Goal: Task Accomplishment & Management: Complete application form

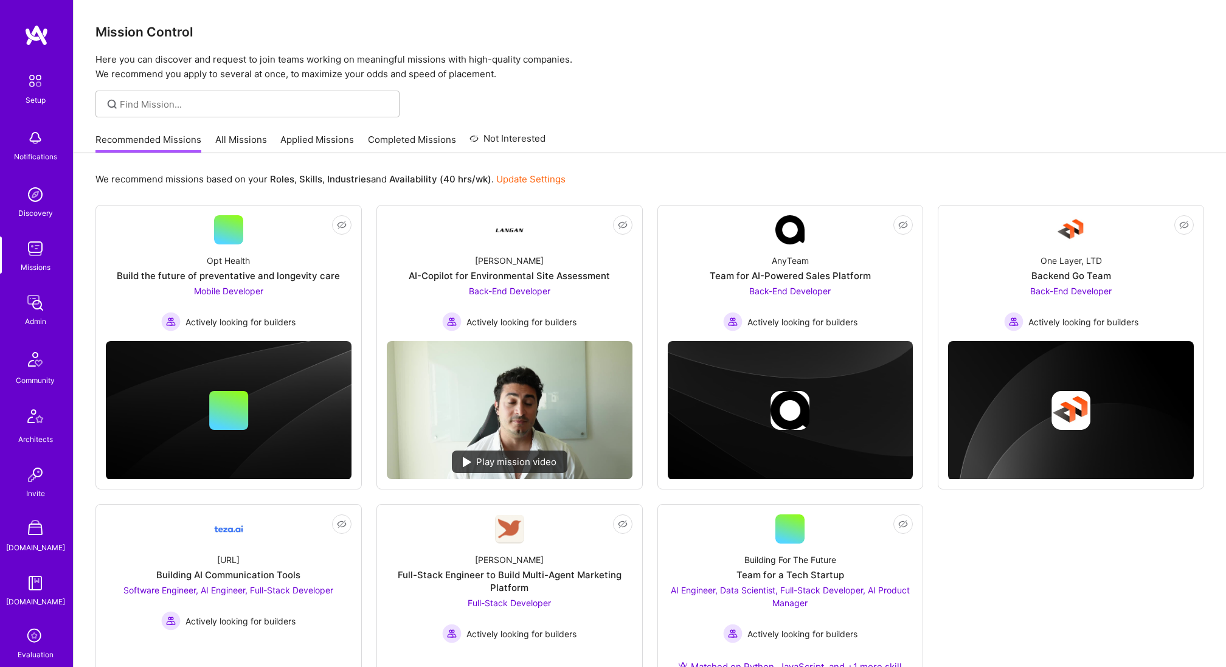
click at [226, 139] on link "All Missions" at bounding box center [241, 143] width 52 height 20
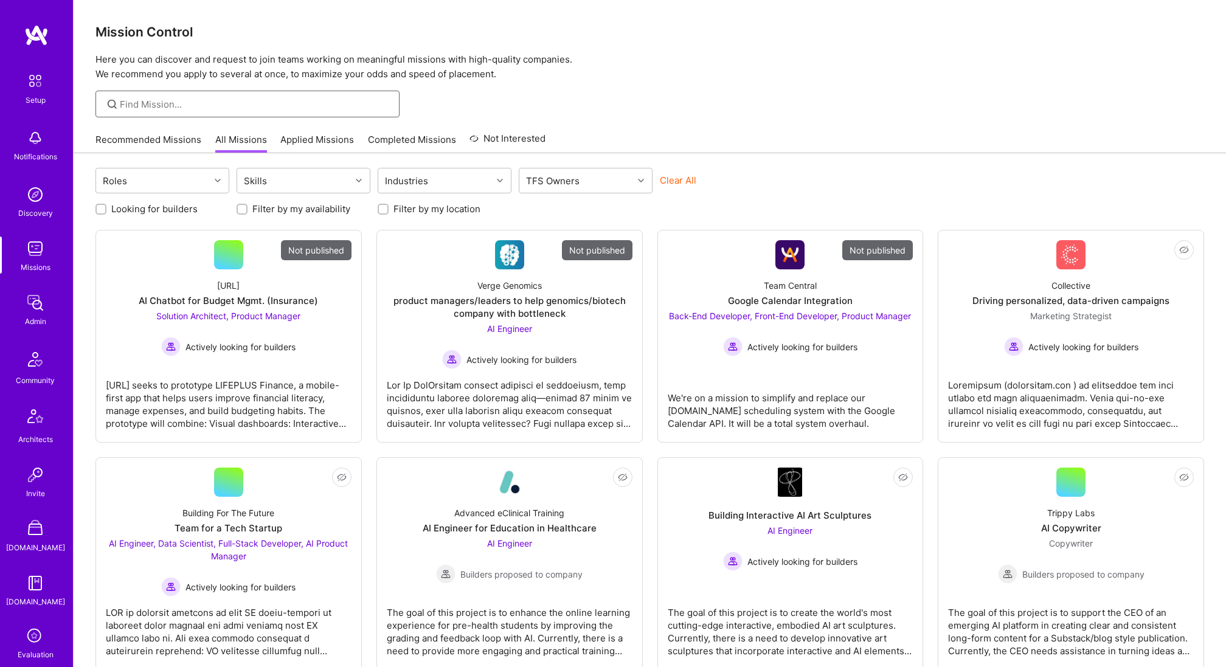
click at [211, 106] on input at bounding box center [255, 104] width 271 height 13
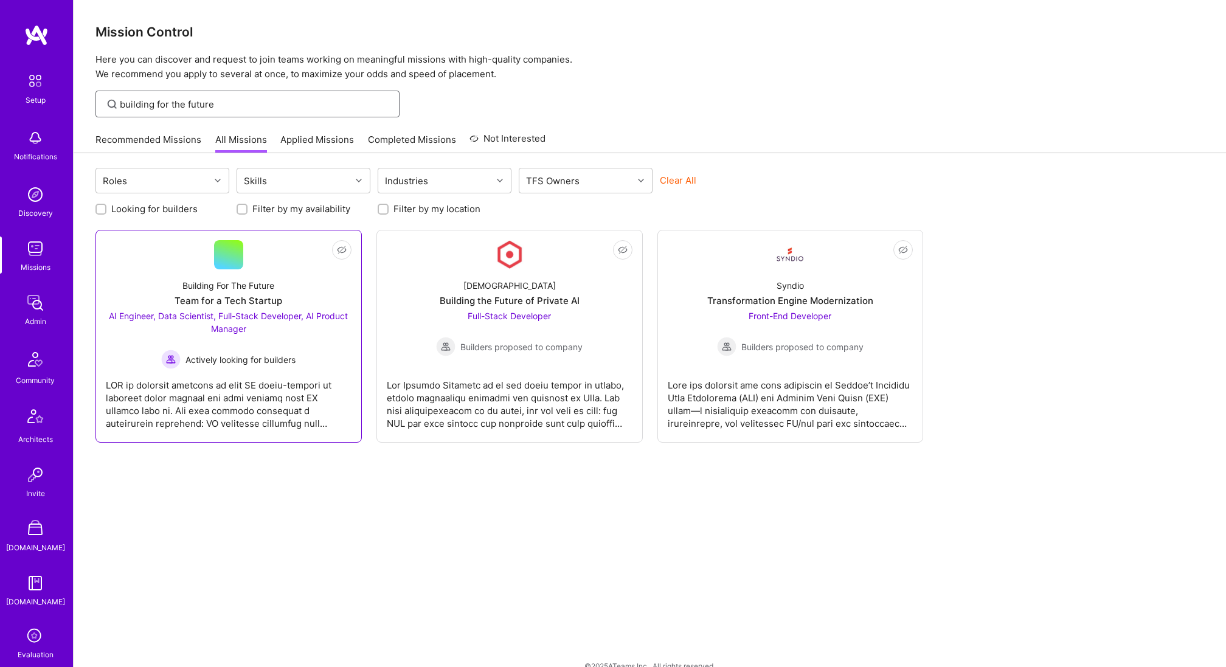
type input "building for the future"
click at [303, 359] on div "Actively looking for builders" at bounding box center [229, 359] width 246 height 19
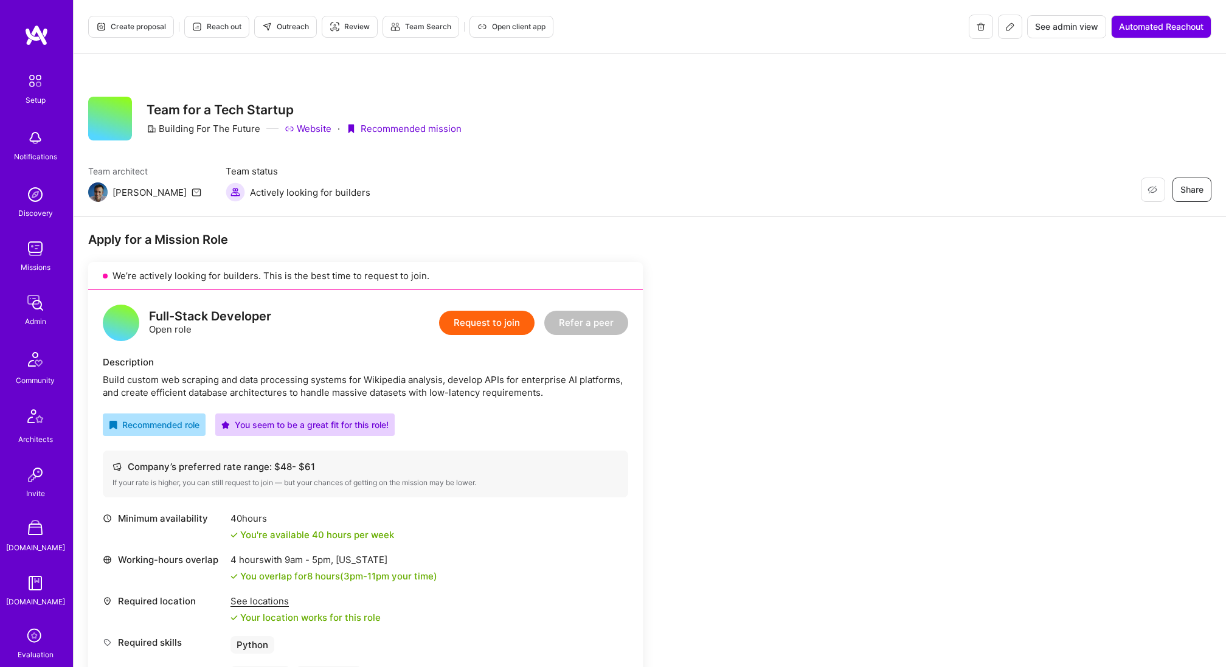
click at [1012, 30] on icon at bounding box center [1011, 27] width 10 height 10
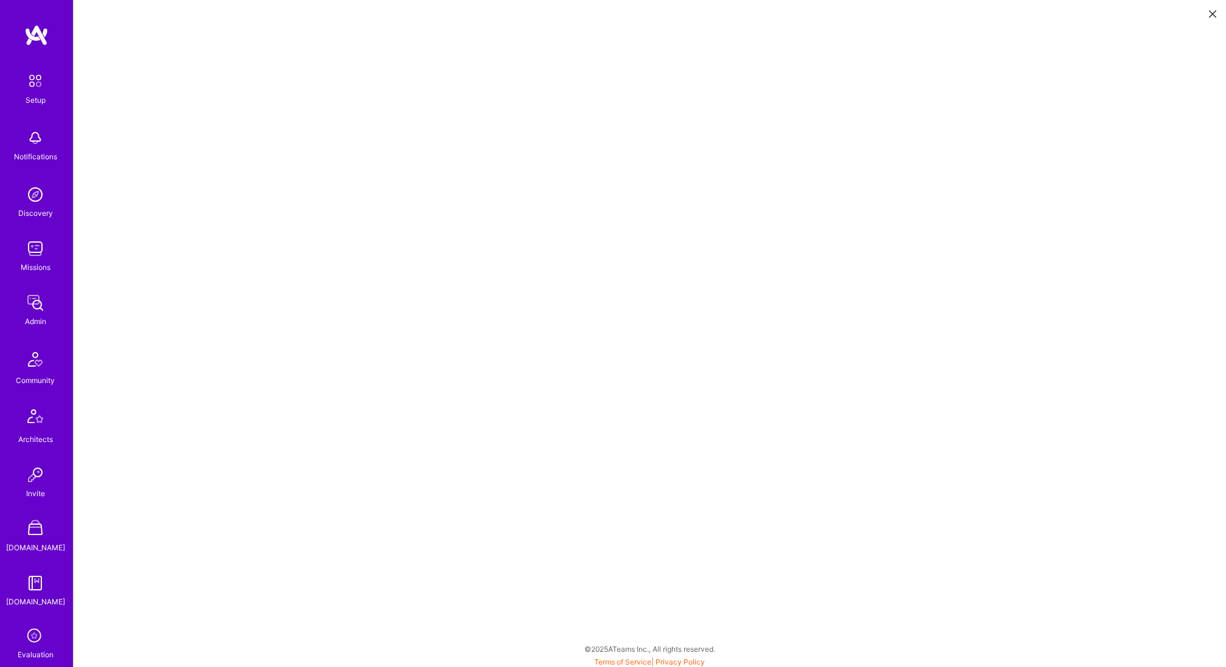
scroll to position [3, 0]
click at [1211, 15] on icon at bounding box center [1212, 13] width 7 height 7
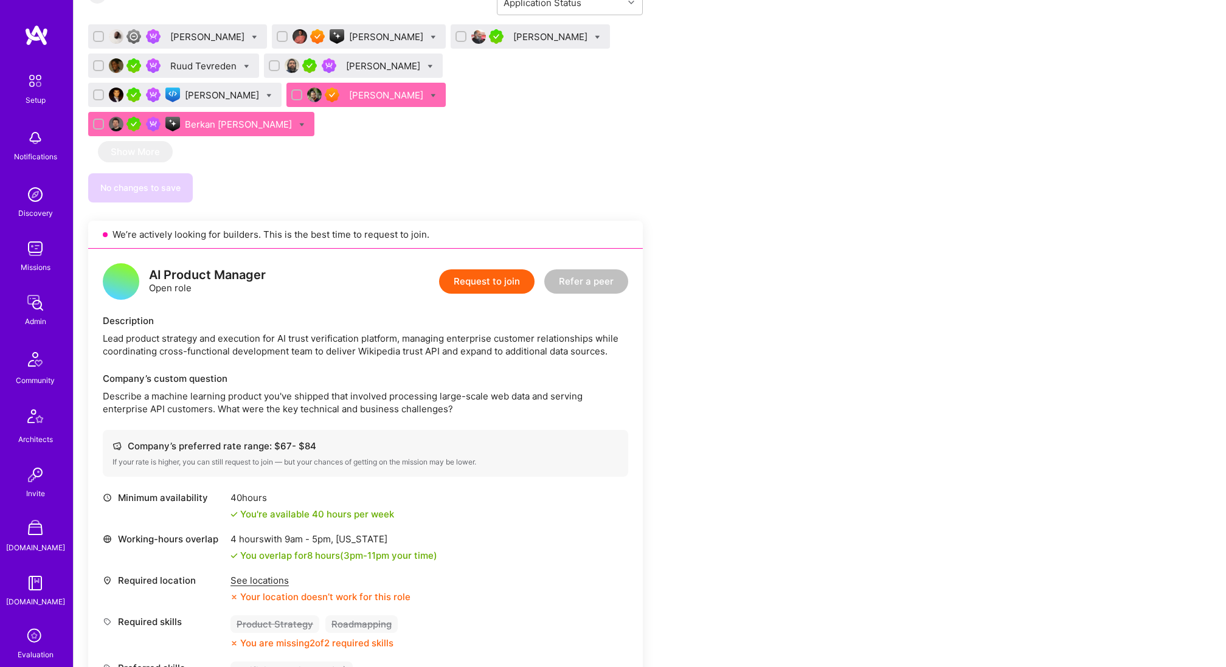
scroll to position [2051, 0]
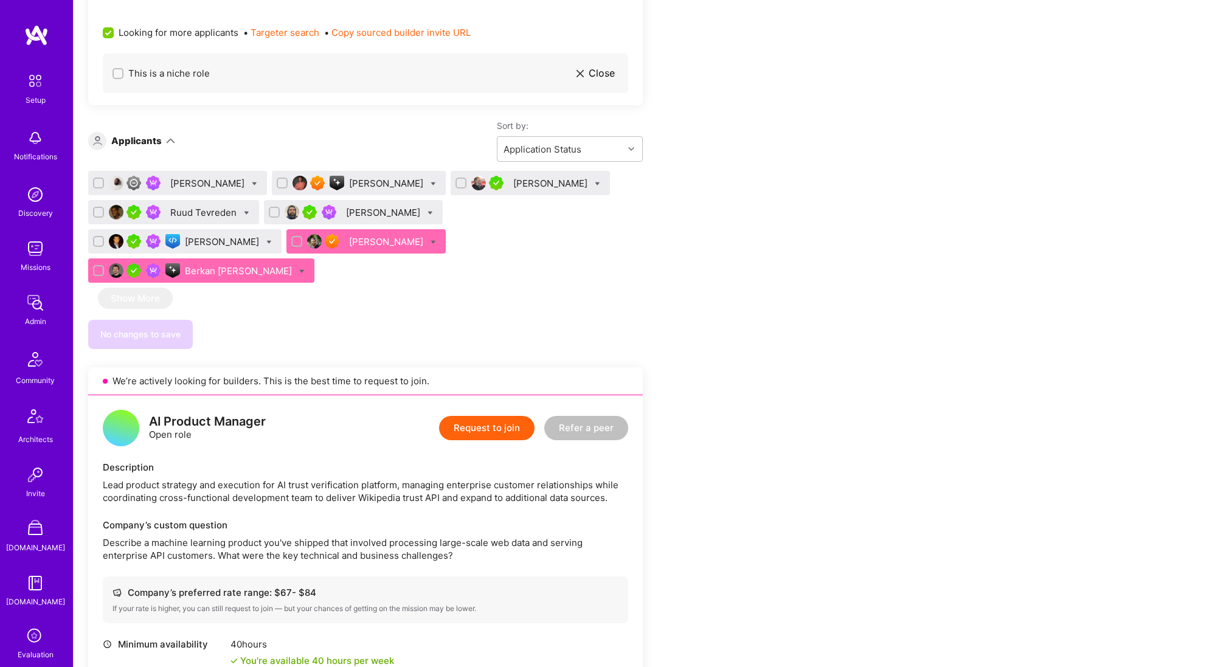
click at [490, 416] on button "Request to join" at bounding box center [487, 428] width 96 height 24
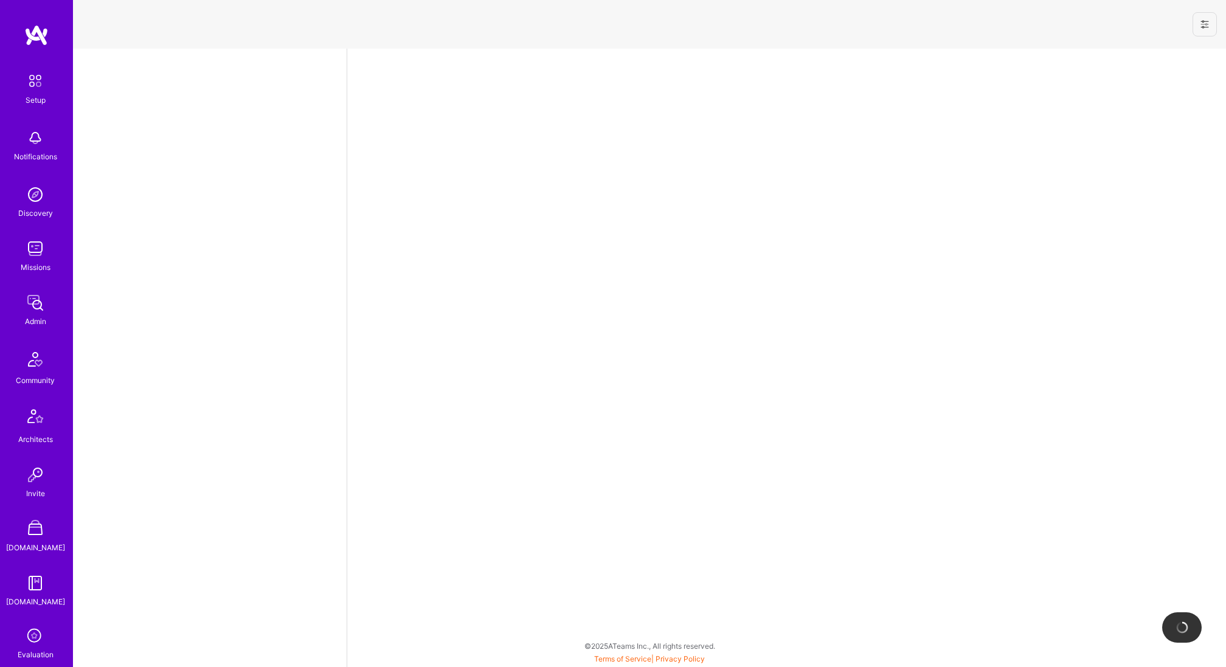
select select "US"
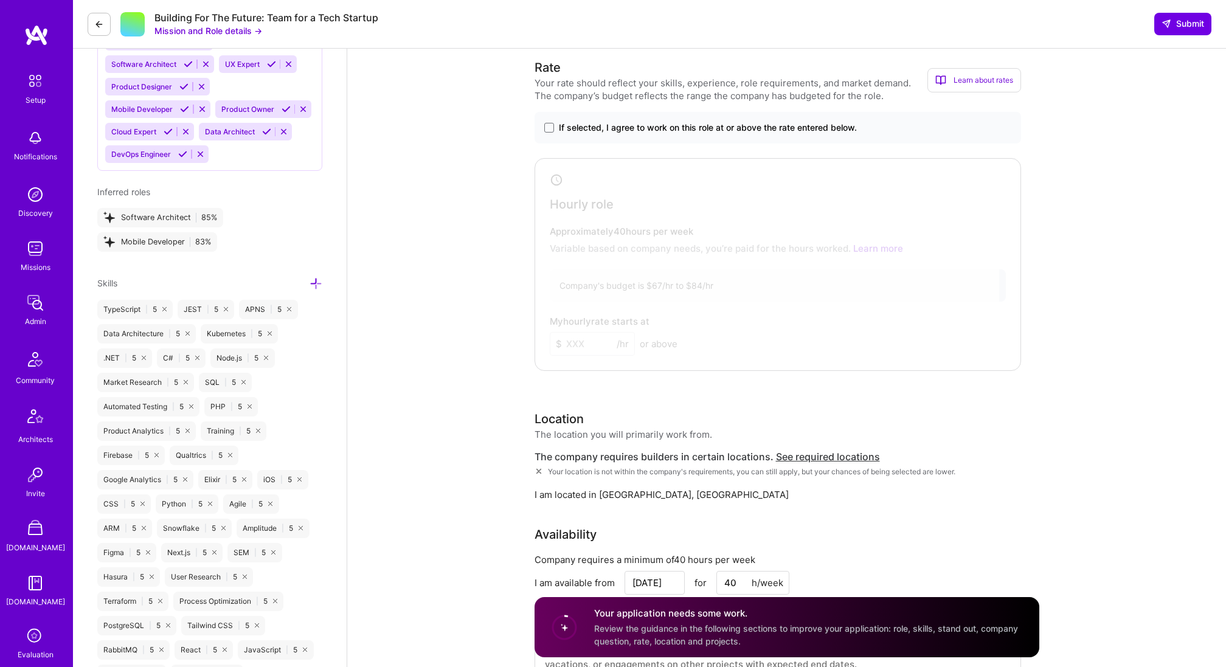
scroll to position [1067, 0]
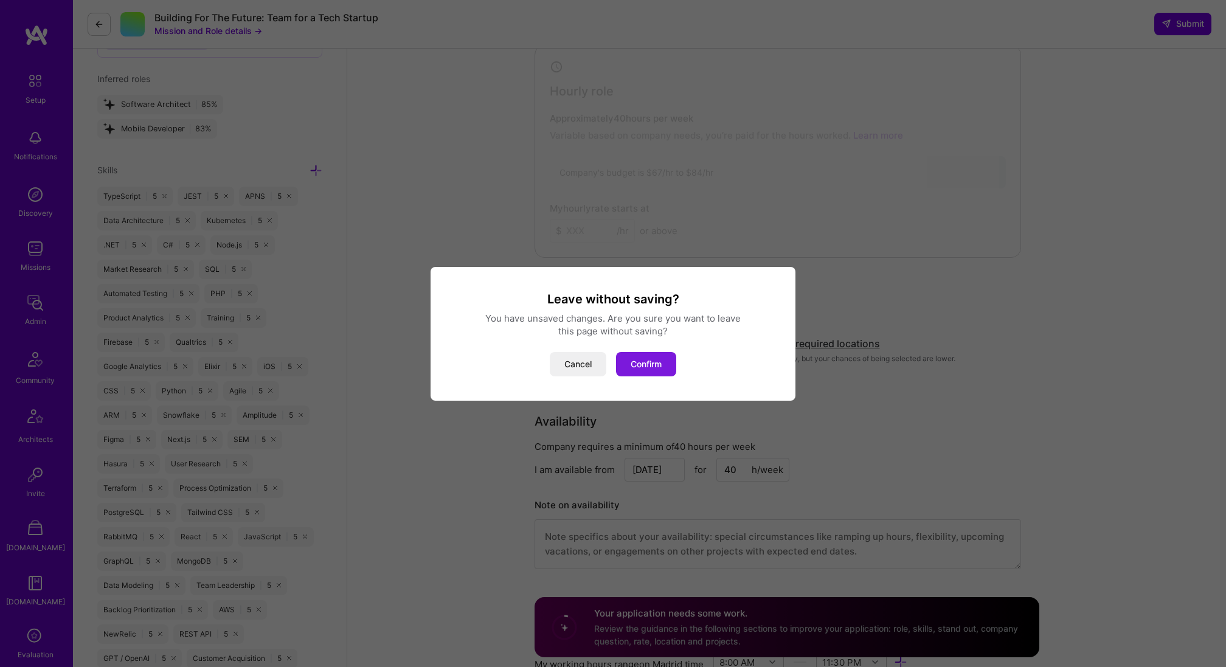
click at [643, 364] on button "Confirm" at bounding box center [646, 364] width 60 height 24
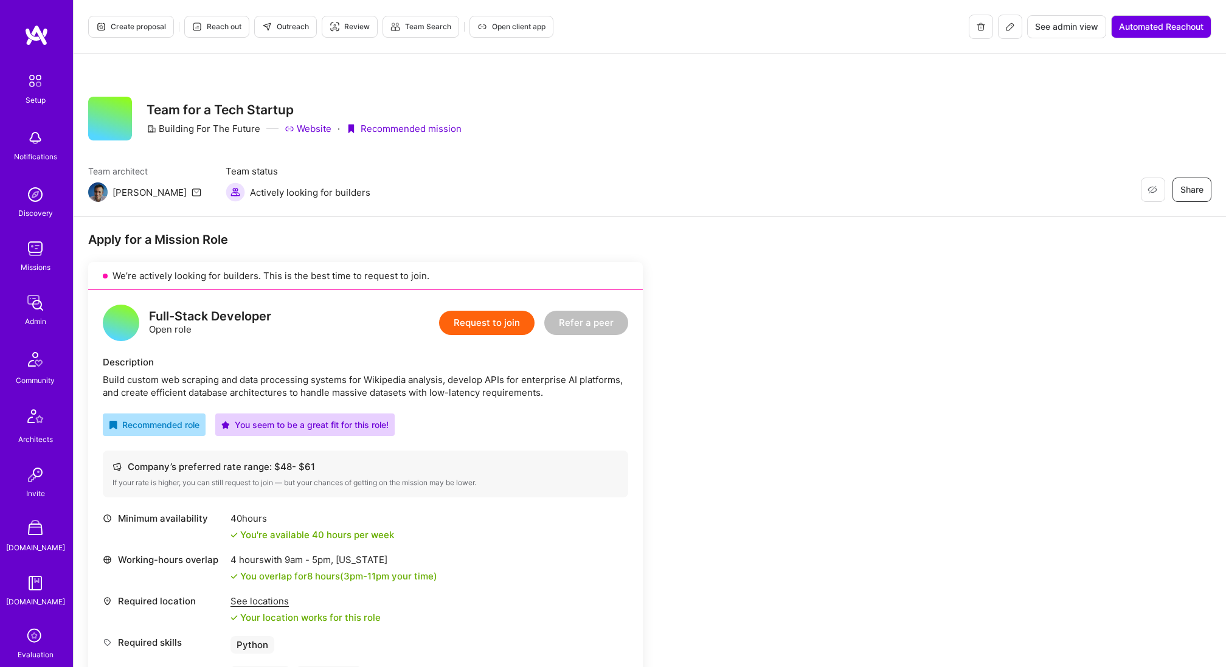
click at [1009, 33] on button at bounding box center [1010, 27] width 24 height 24
